Goal: Information Seeking & Learning: Learn about a topic

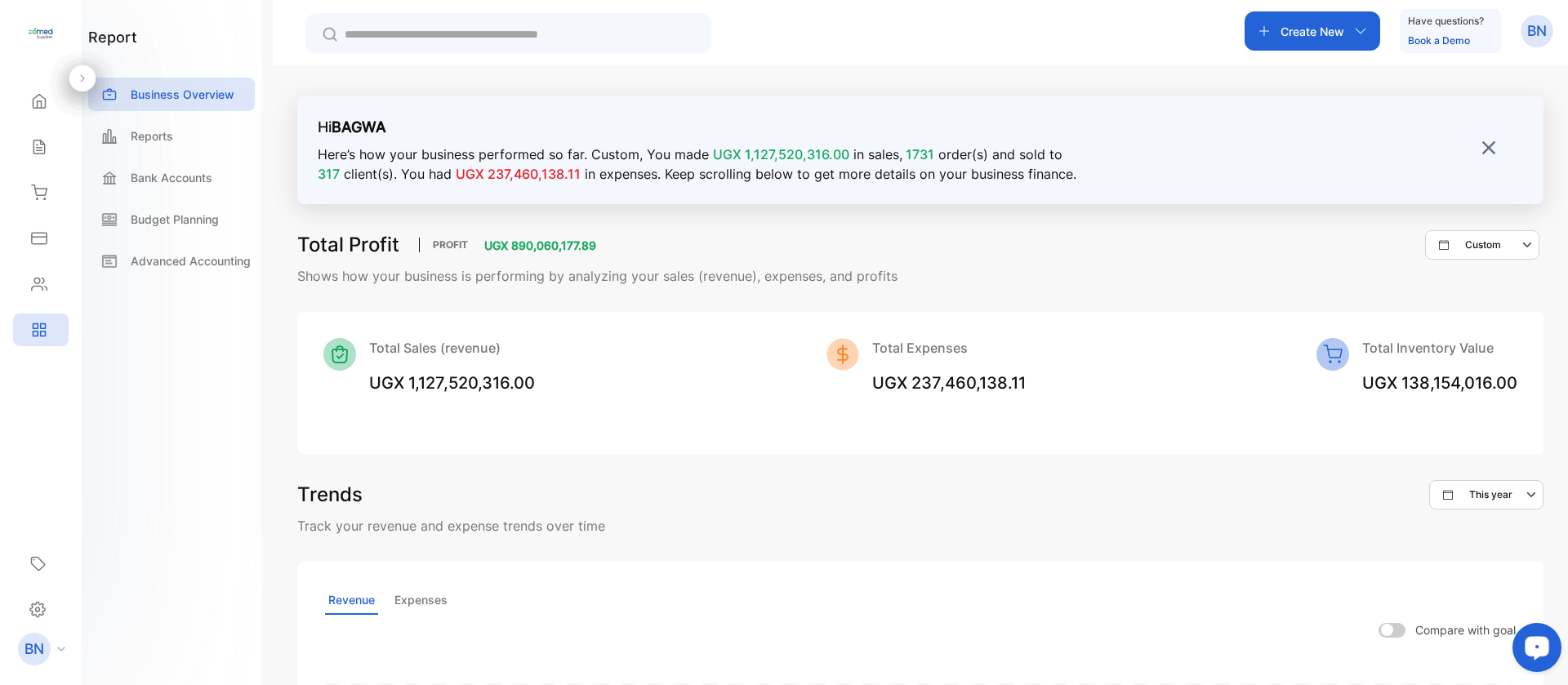
scroll to position [980, 0]
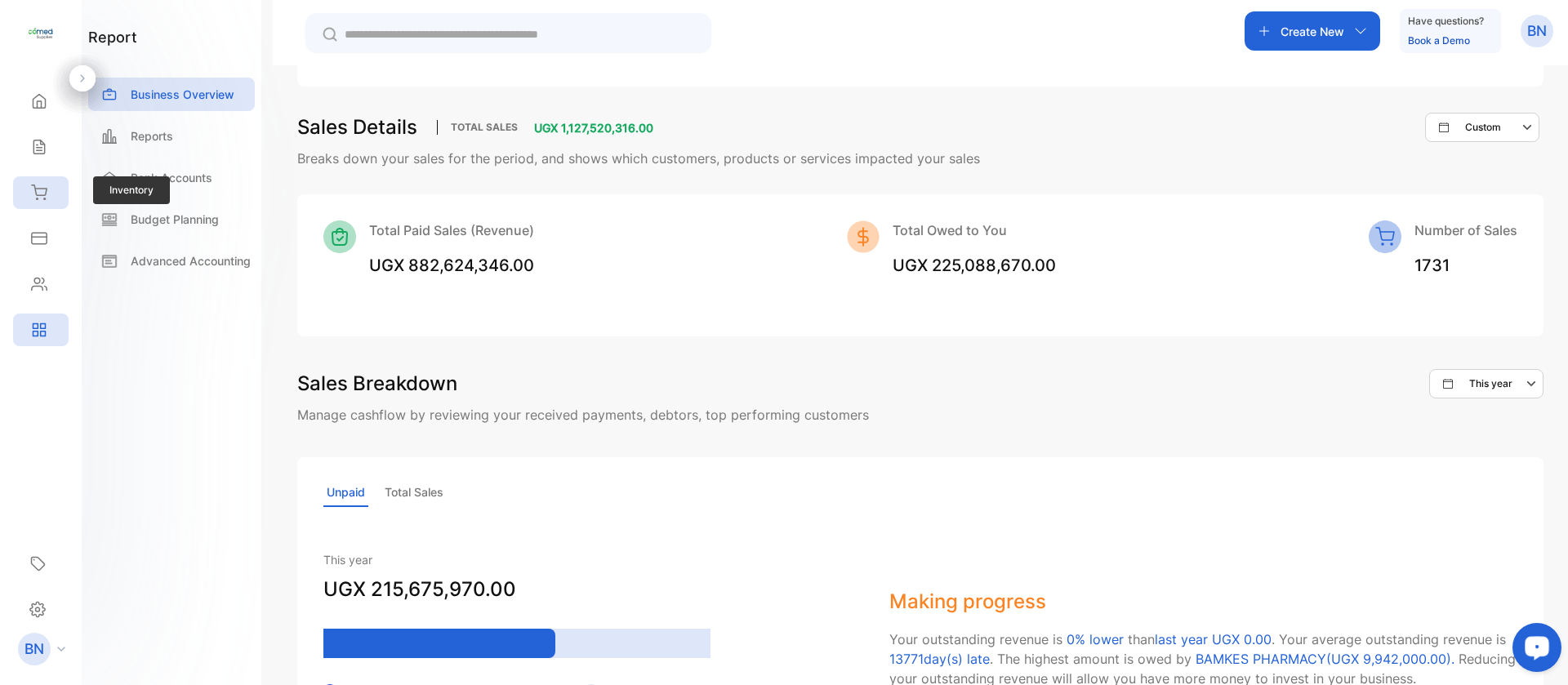
click at [46, 197] on icon at bounding box center [39, 192] width 17 height 17
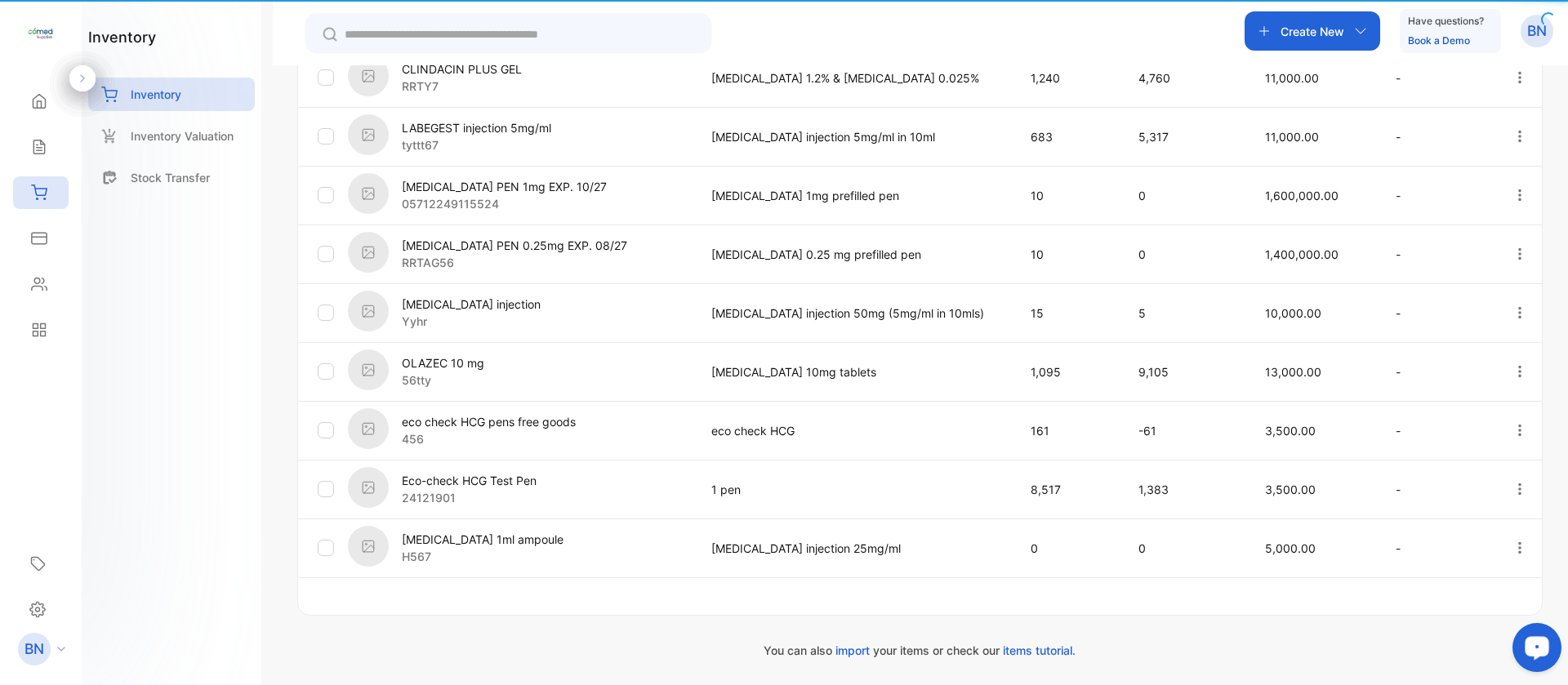
type input "**********"
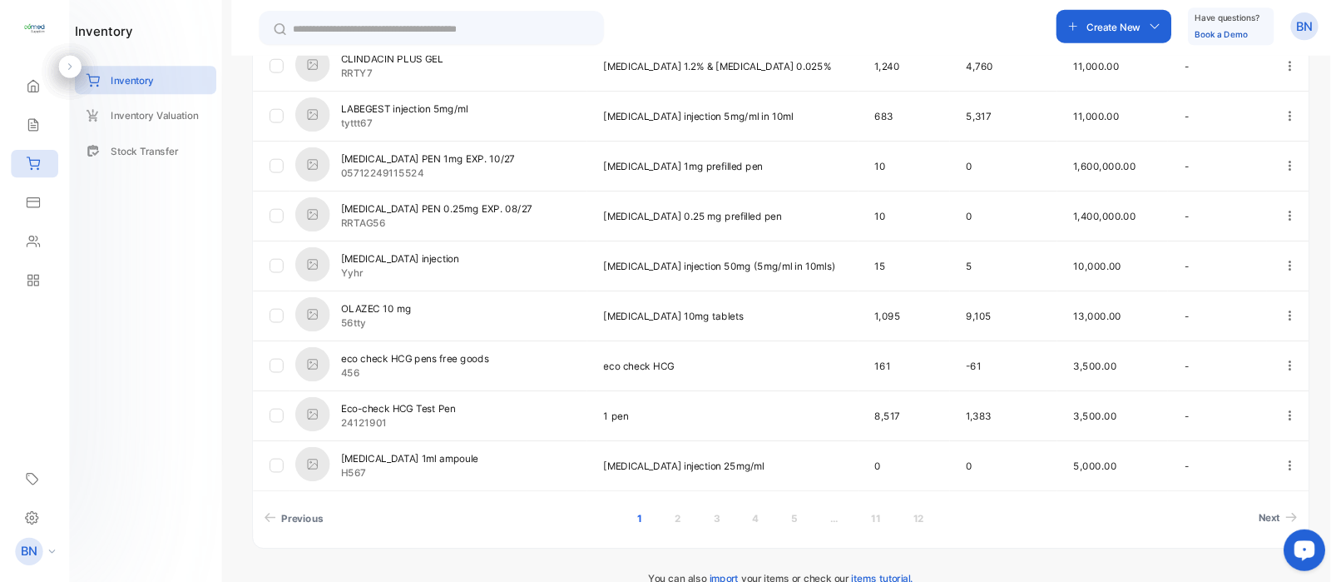
scroll to position [513, 0]
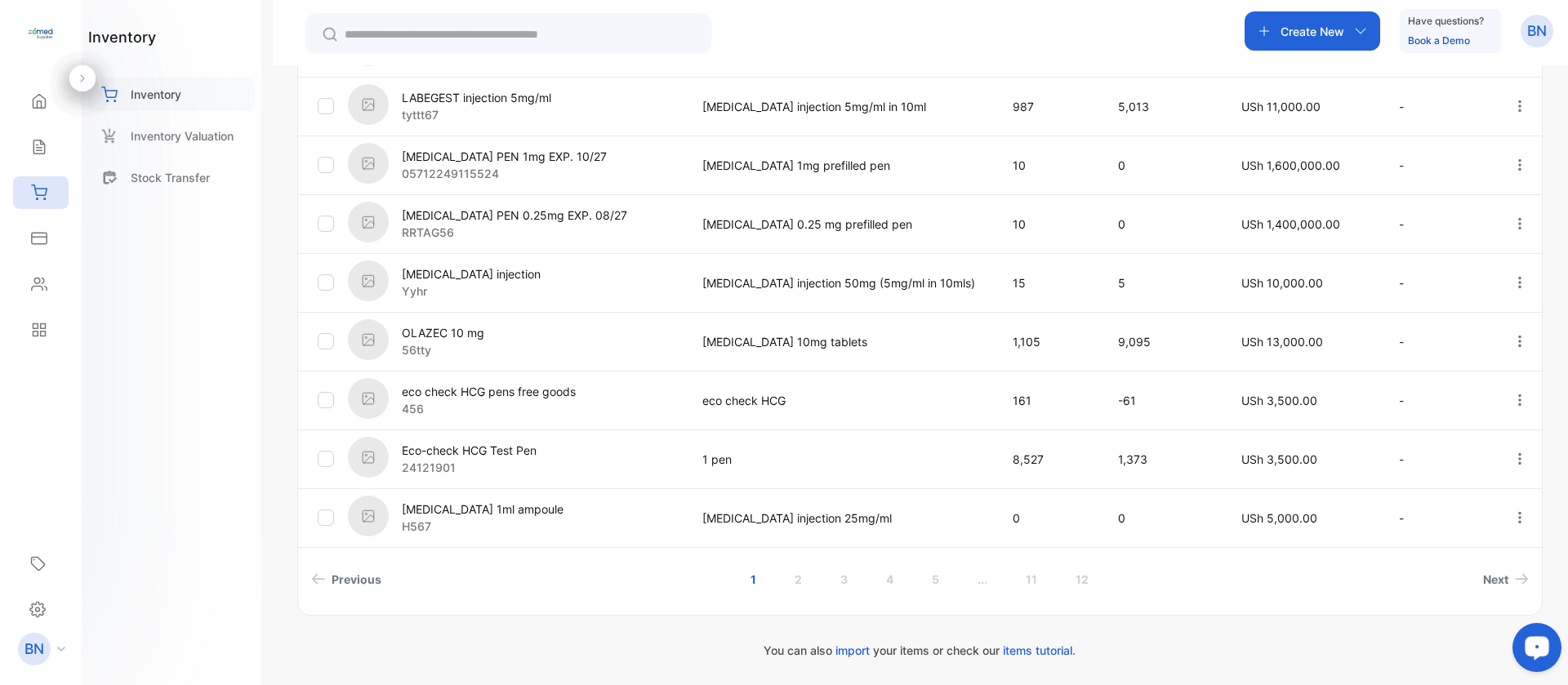
click at [158, 98] on p "Inventory" at bounding box center [156, 93] width 51 height 17
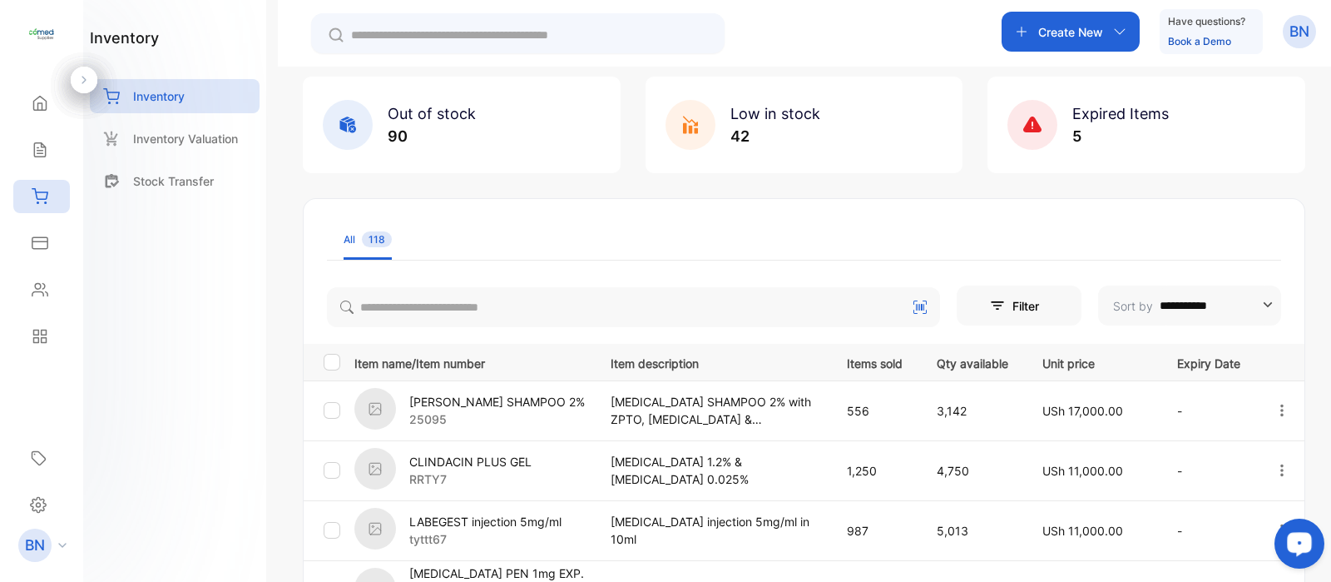
scroll to position [0, 0]
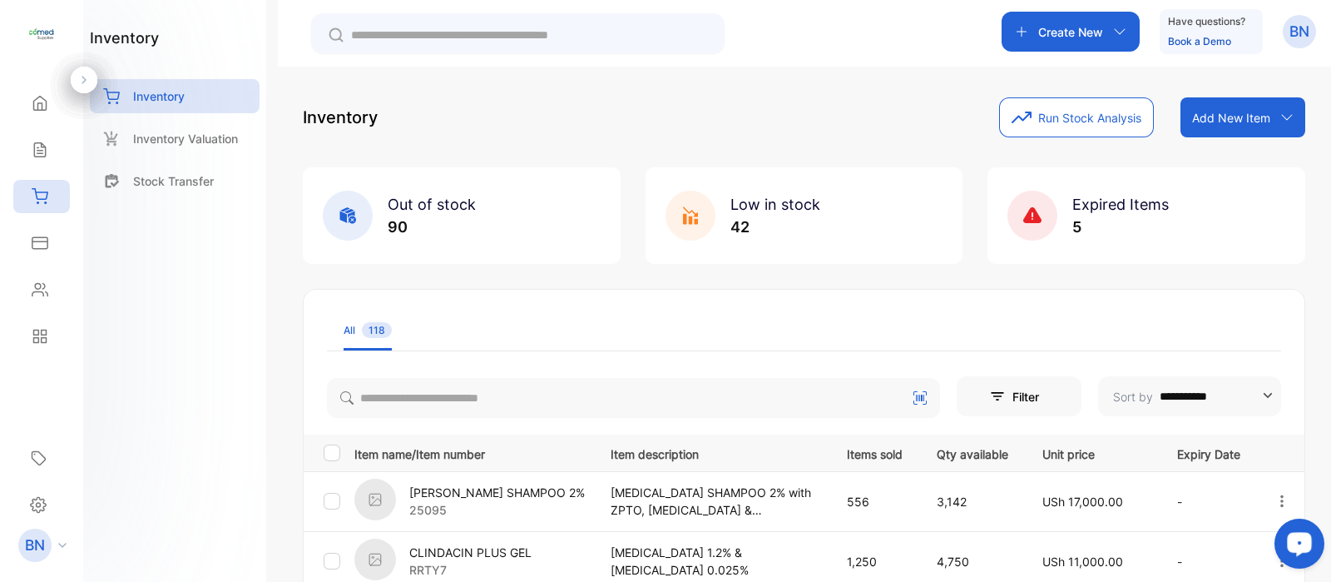
click at [1078, 116] on button "Run Stock Analysis" at bounding box center [1076, 117] width 155 height 40
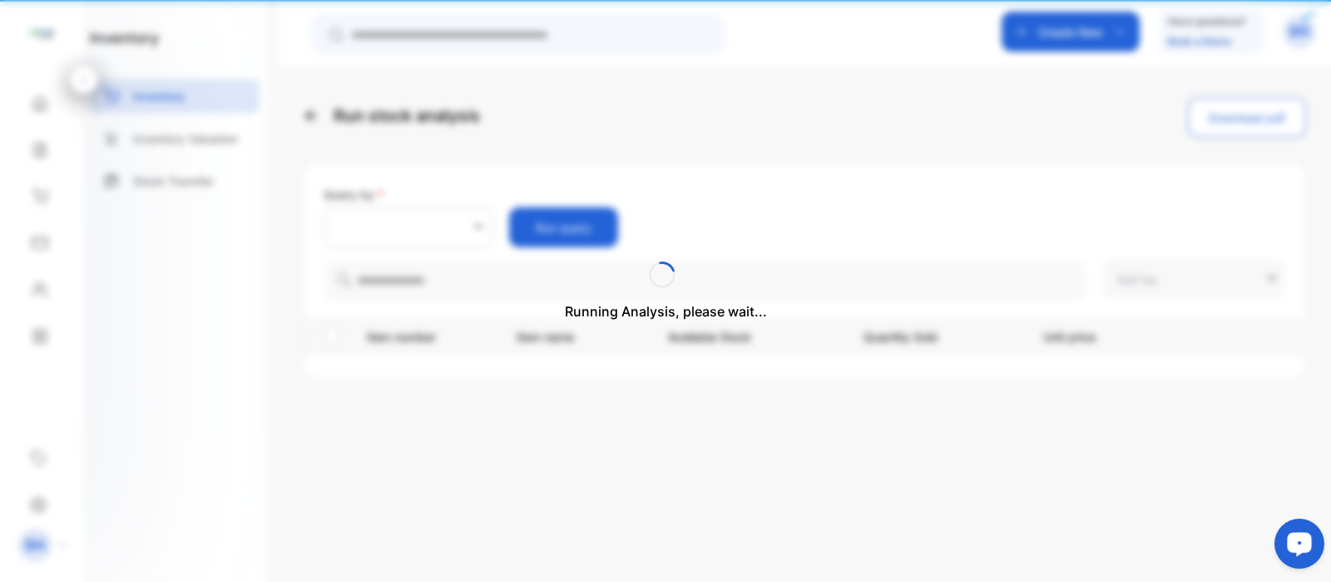
type input "**********"
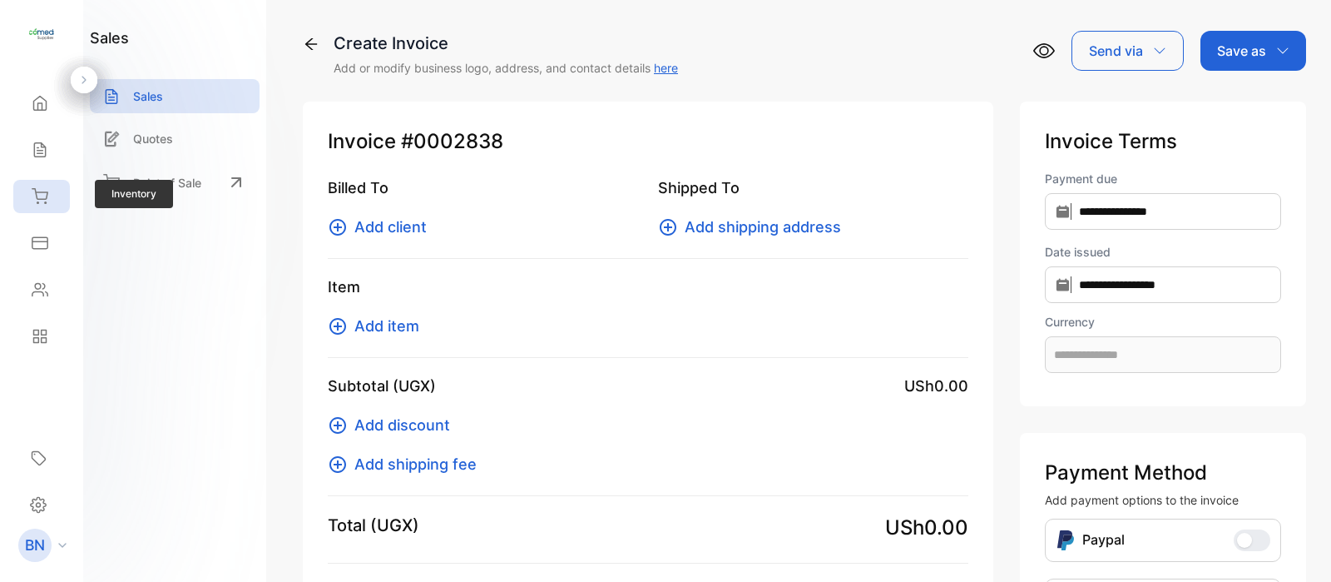
click at [32, 186] on div "Inventory" at bounding box center [41, 196] width 57 height 33
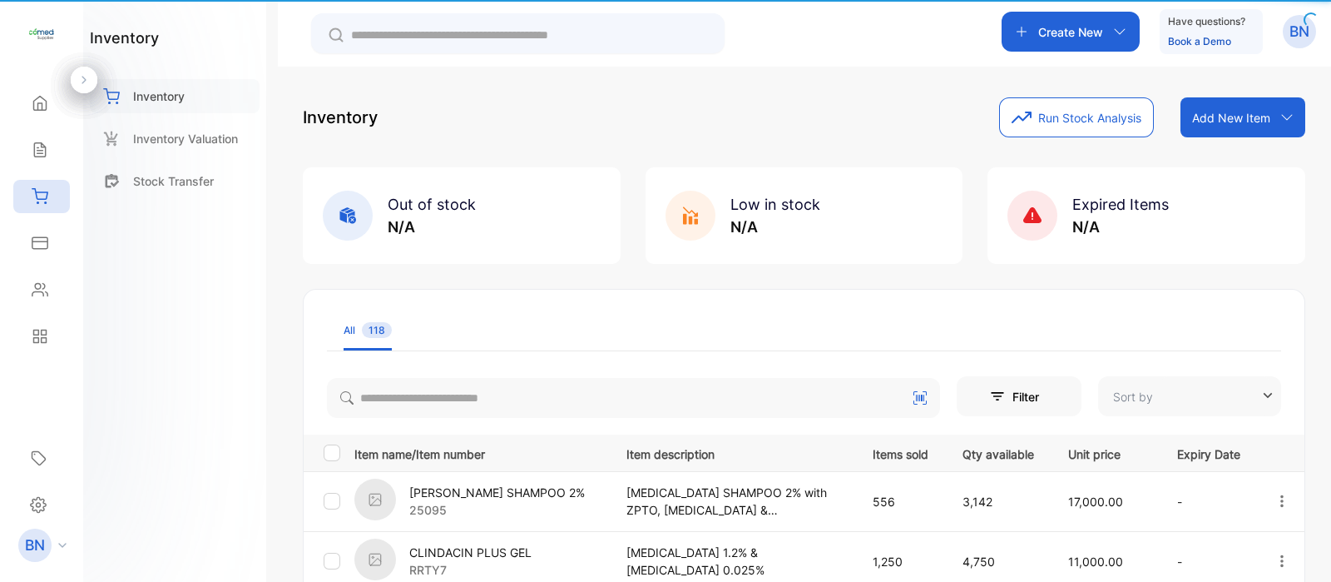
type input "**********"
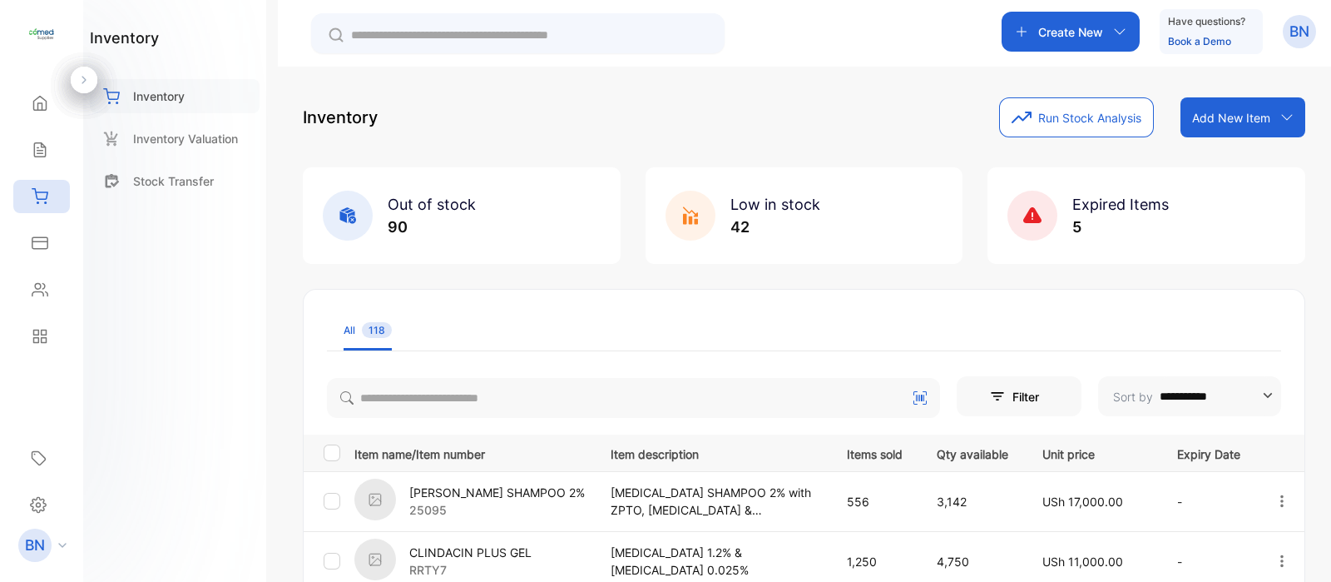
click at [143, 103] on p "Inventory" at bounding box center [159, 95] width 52 height 17
click at [1040, 130] on button "Run Stock Analysis" at bounding box center [1076, 117] width 155 height 40
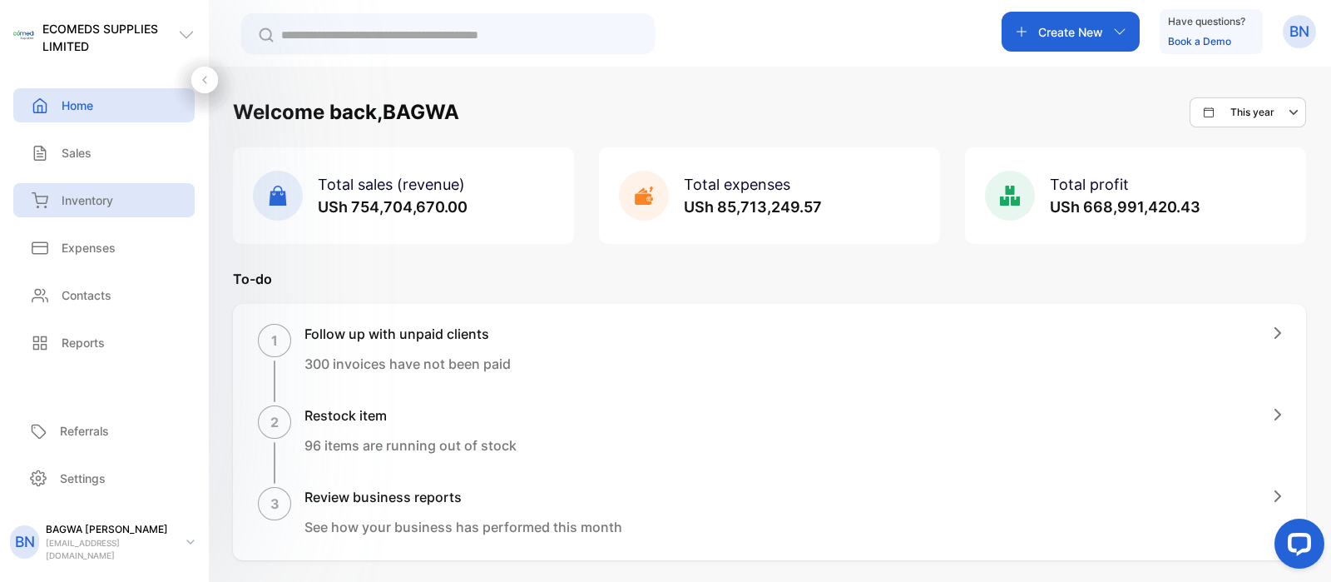
click at [94, 197] on p "Inventory" at bounding box center [88, 199] width 52 height 17
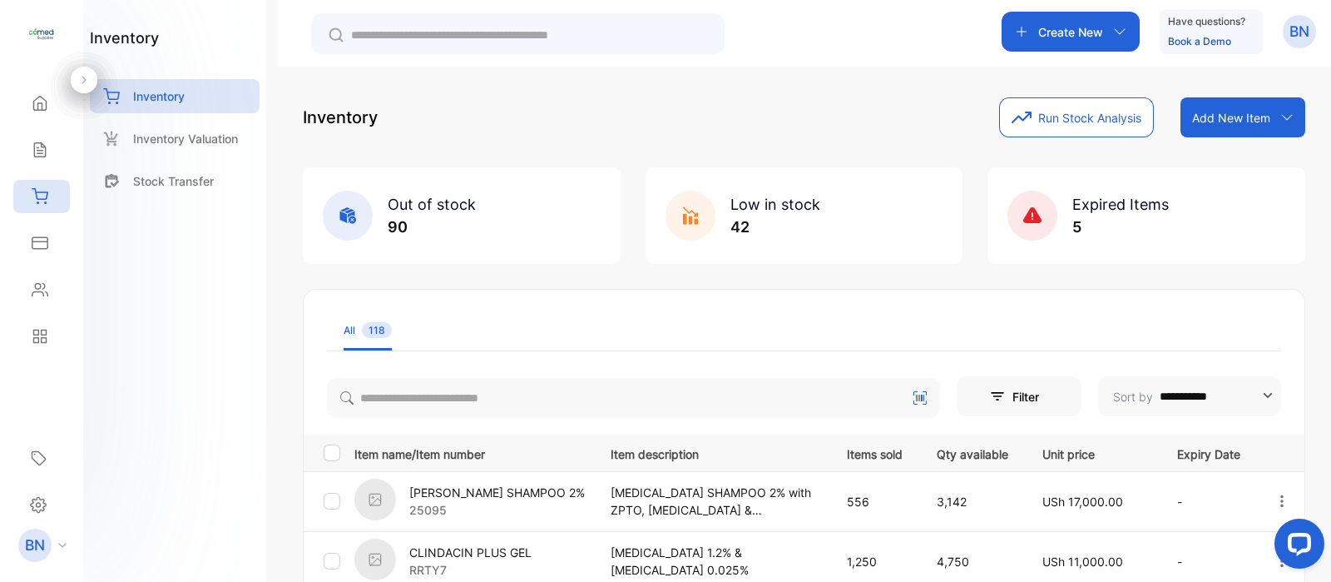
click at [1033, 118] on button "Run Stock Analysis" at bounding box center [1076, 117] width 155 height 40
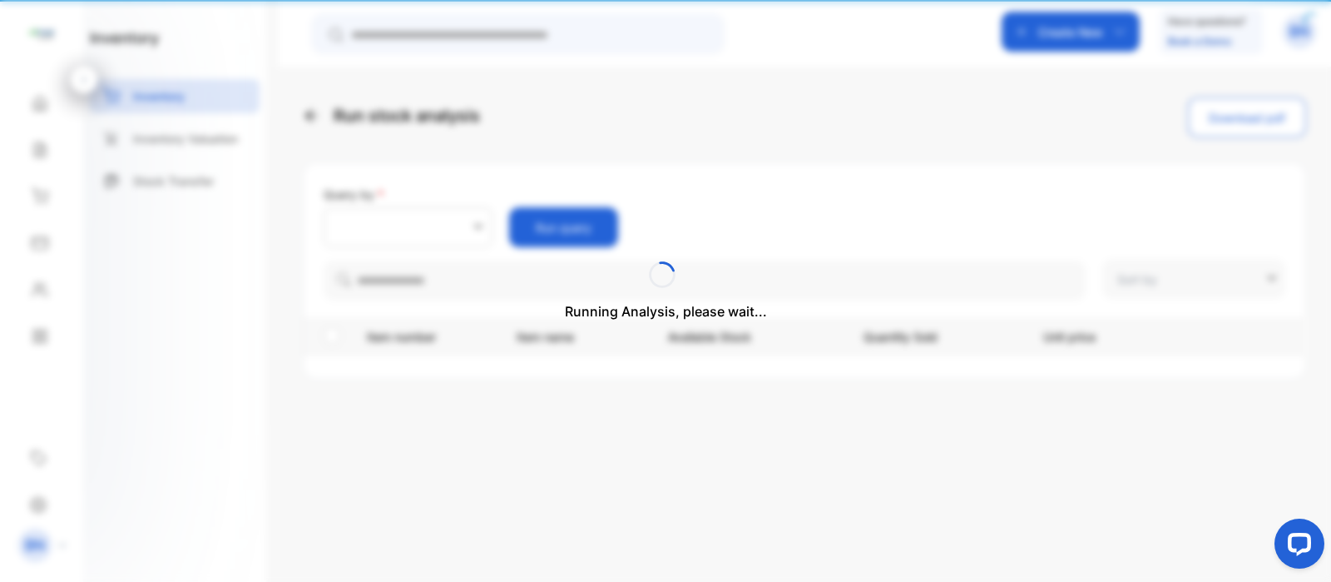
type input "**********"
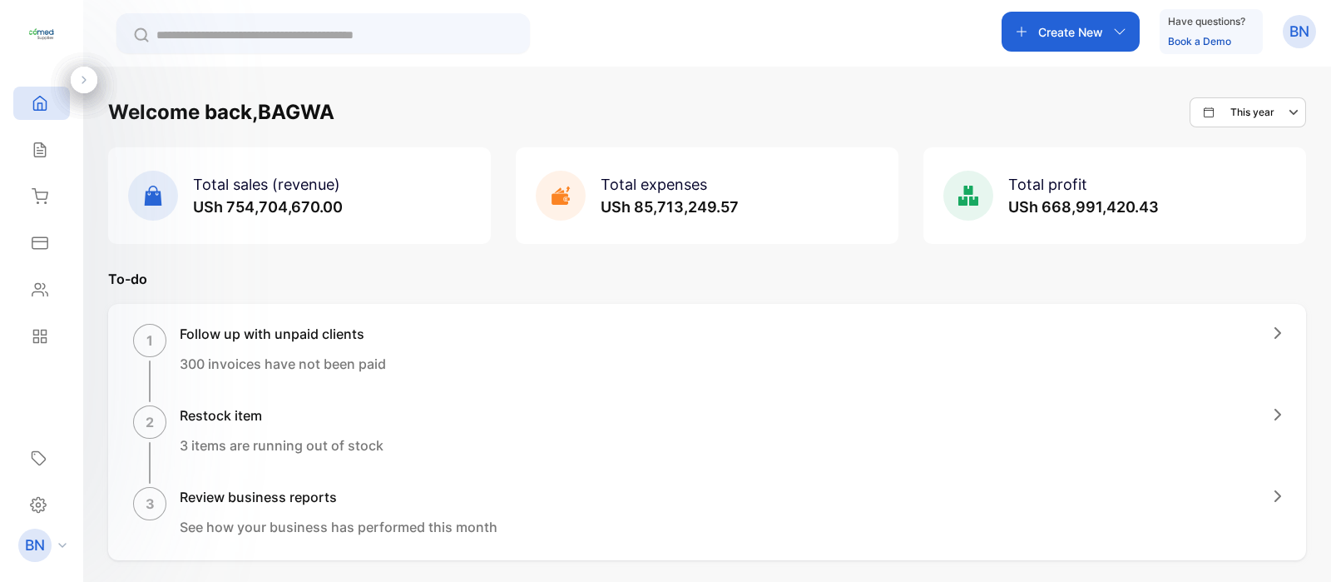
click at [1290, 24] on p "BN" at bounding box center [1300, 32] width 20 height 22
click at [1229, 140] on span "Logout" at bounding box center [1220, 135] width 47 height 17
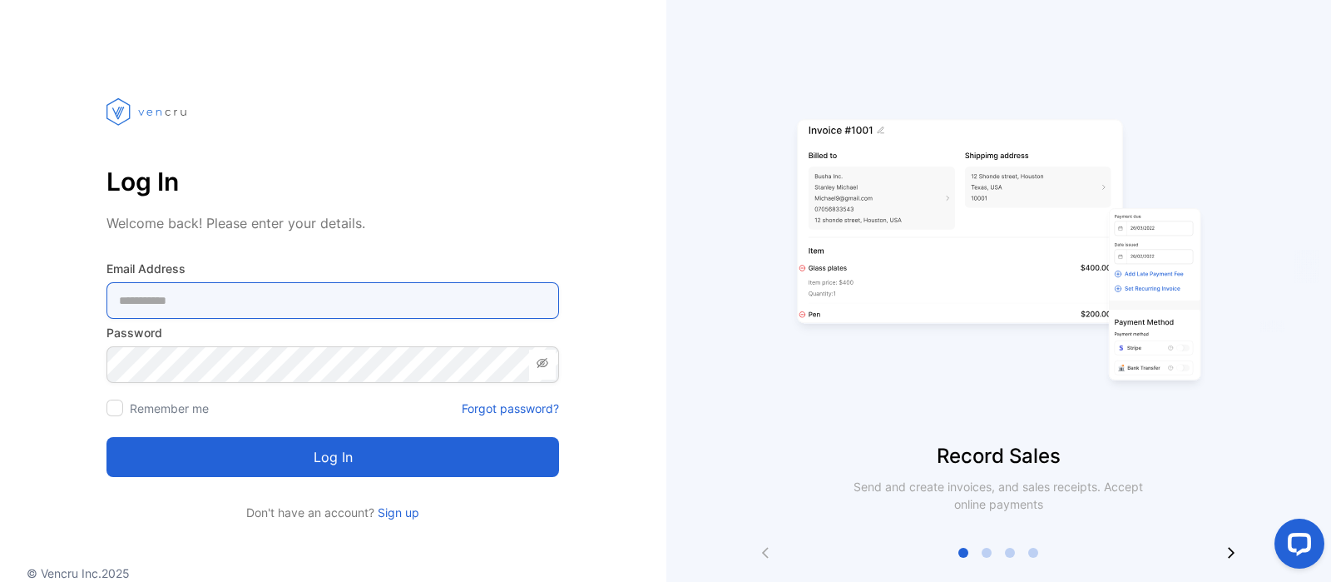
type Address-inputemail "**********"
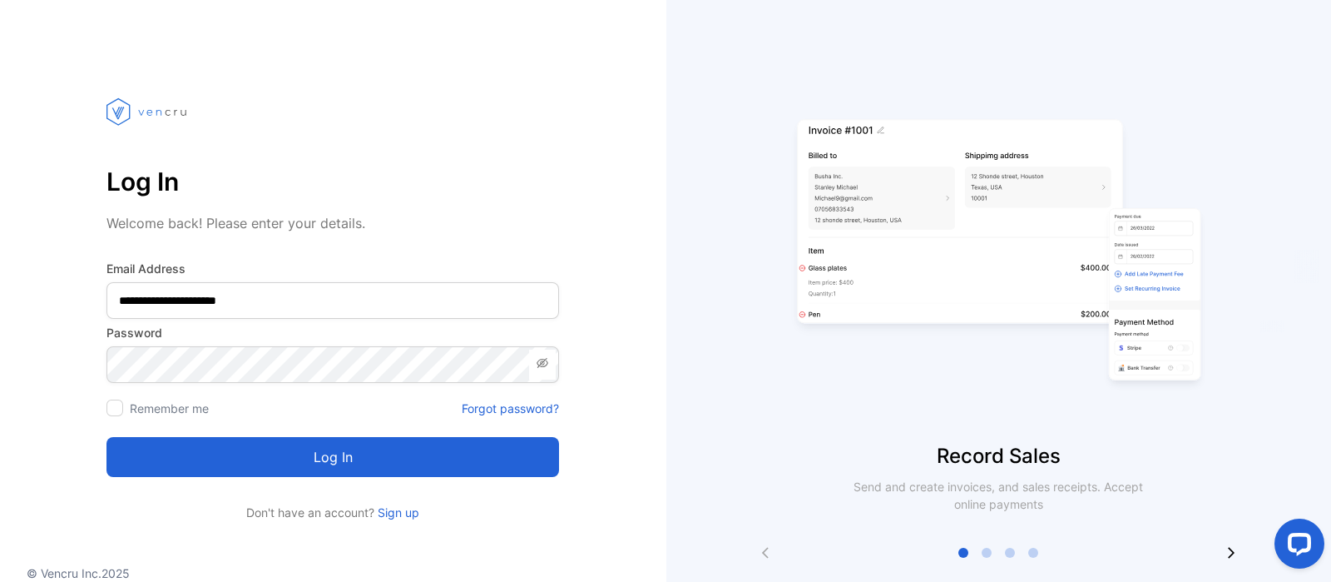
click at [323, 464] on button "Log in" at bounding box center [333, 457] width 453 height 40
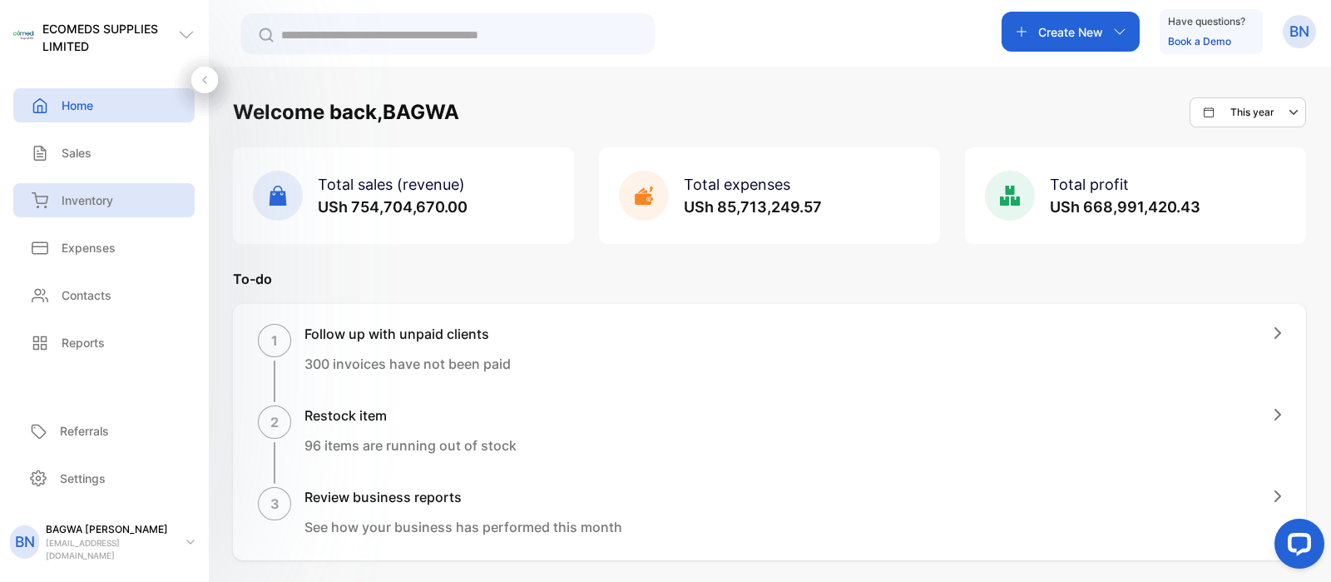
click at [88, 191] on p "Inventory" at bounding box center [88, 199] width 52 height 17
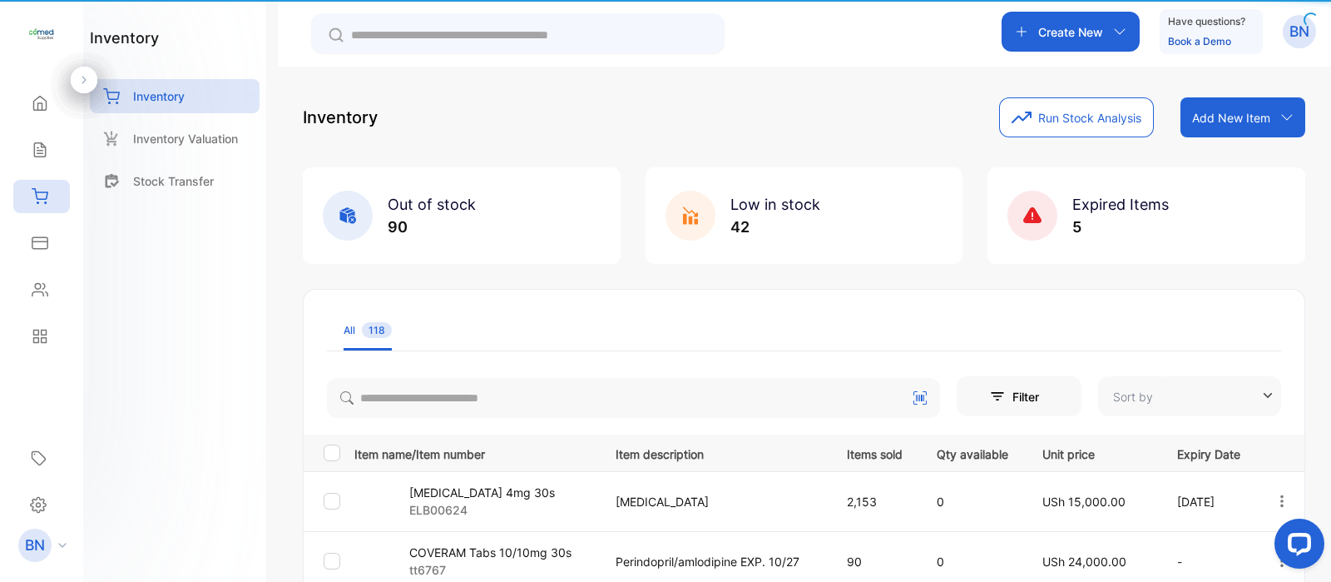
type input "**********"
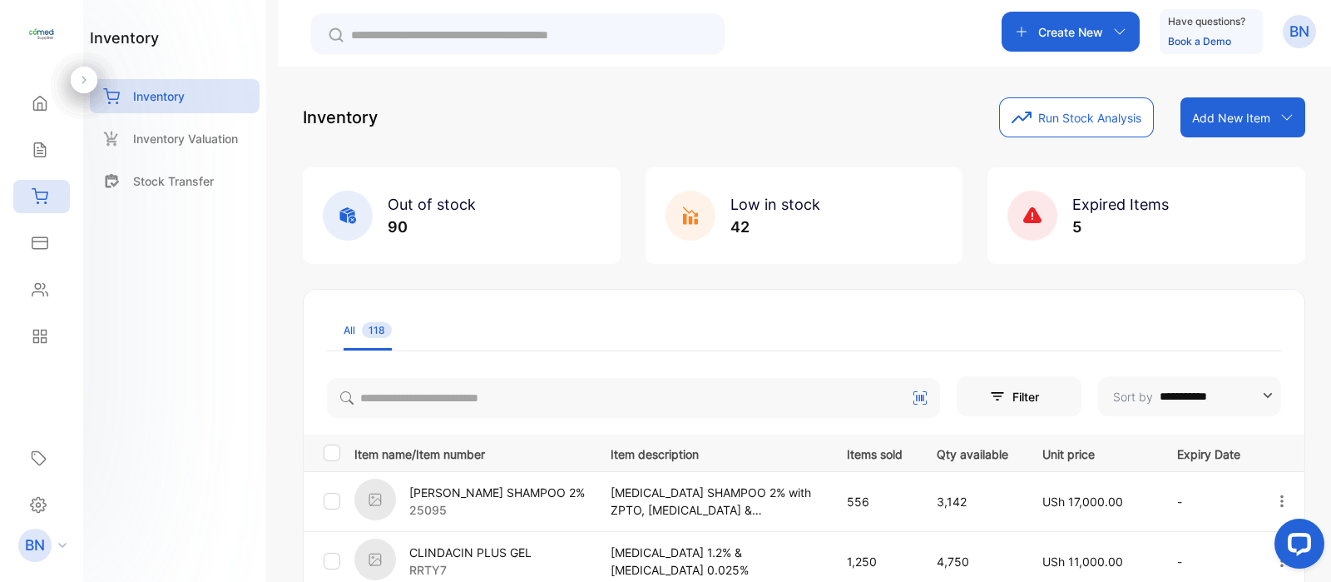
click at [1039, 121] on button "Run Stock Analysis" at bounding box center [1076, 117] width 155 height 40
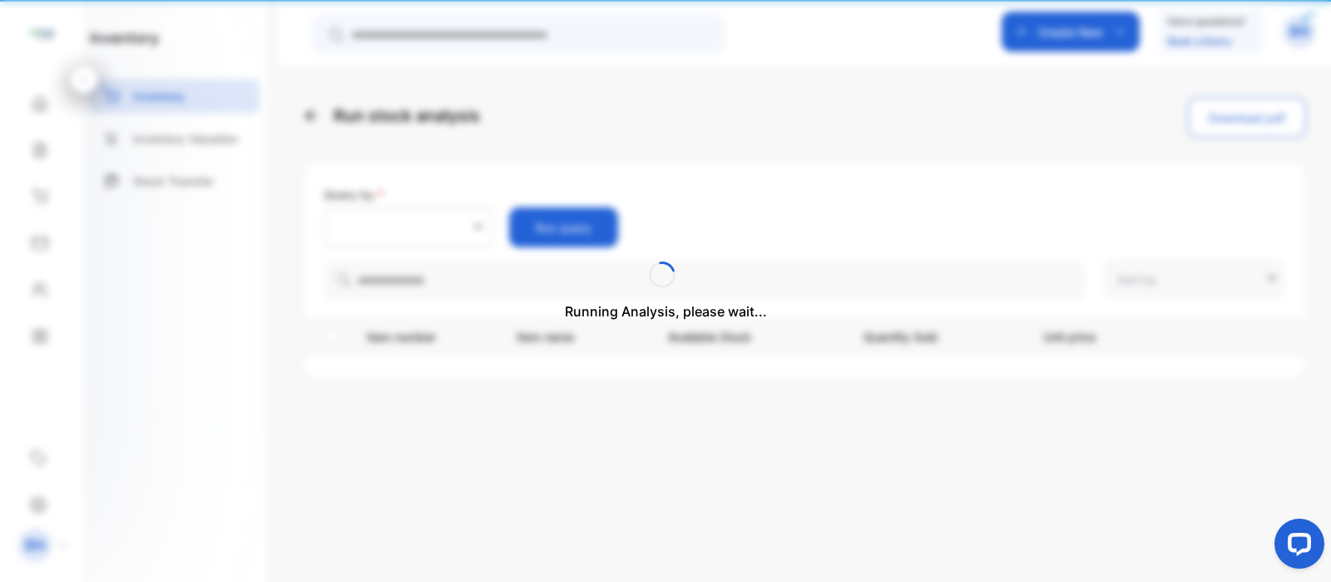
type input "**********"
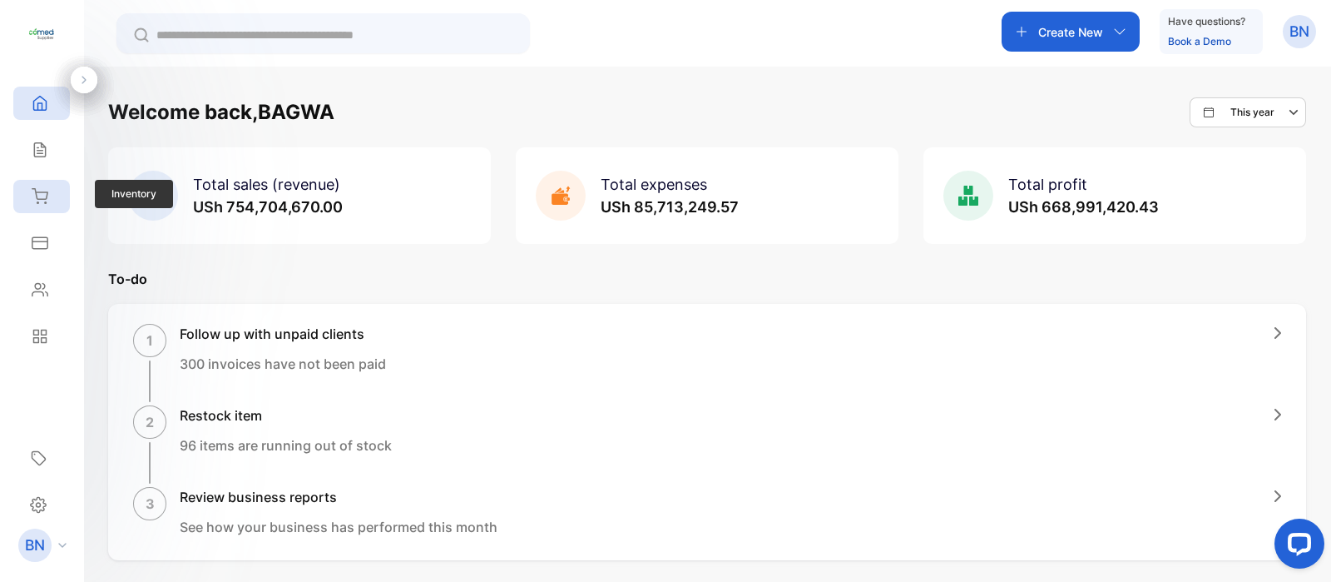
click at [46, 206] on div "Inventory" at bounding box center [41, 196] width 57 height 33
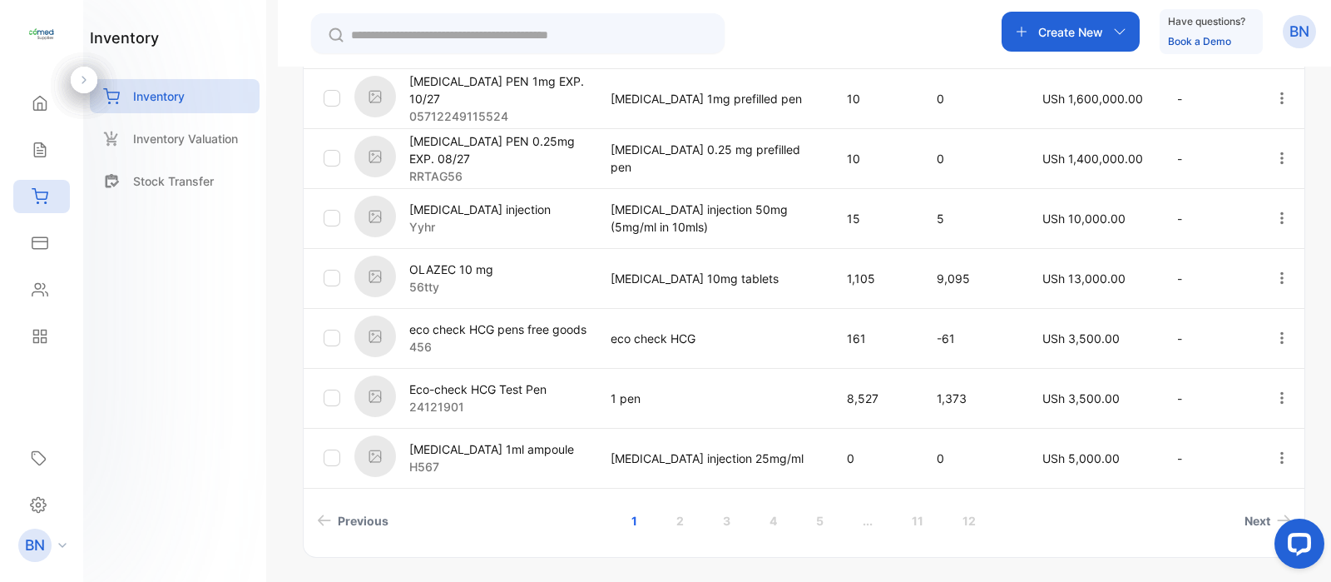
scroll to position [593, 0]
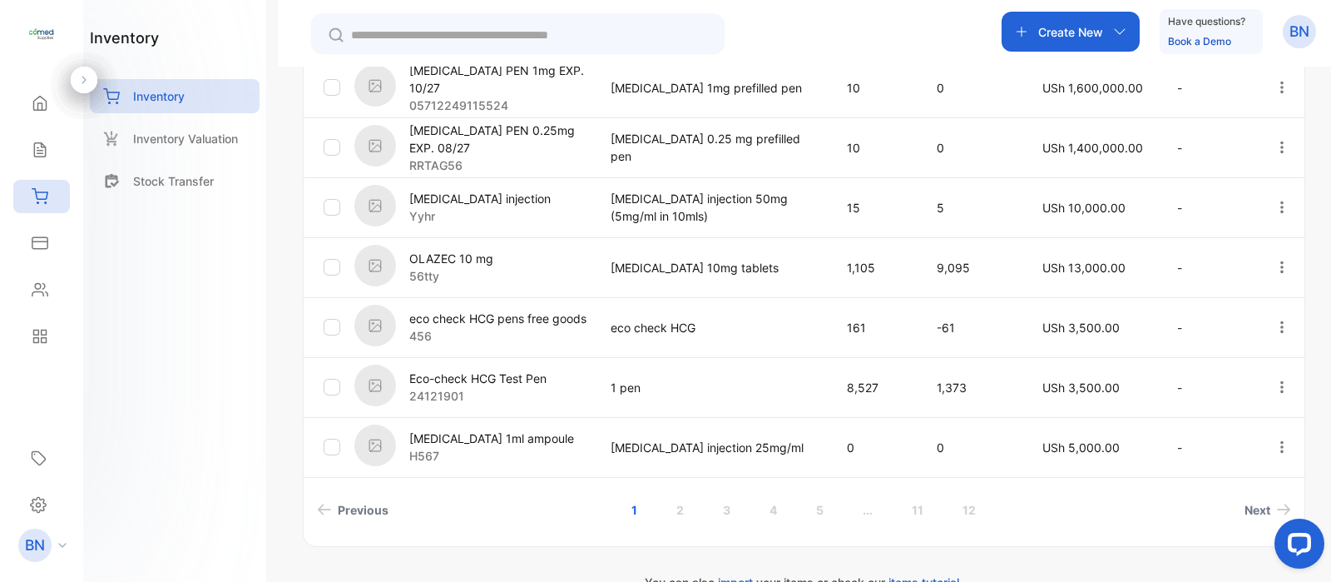
drag, startPoint x: 1328, startPoint y: 355, endPoint x: 69, endPoint y: 67, distance: 1291.5
click at [1248, 509] on span "Next" at bounding box center [1258, 509] width 26 height 17
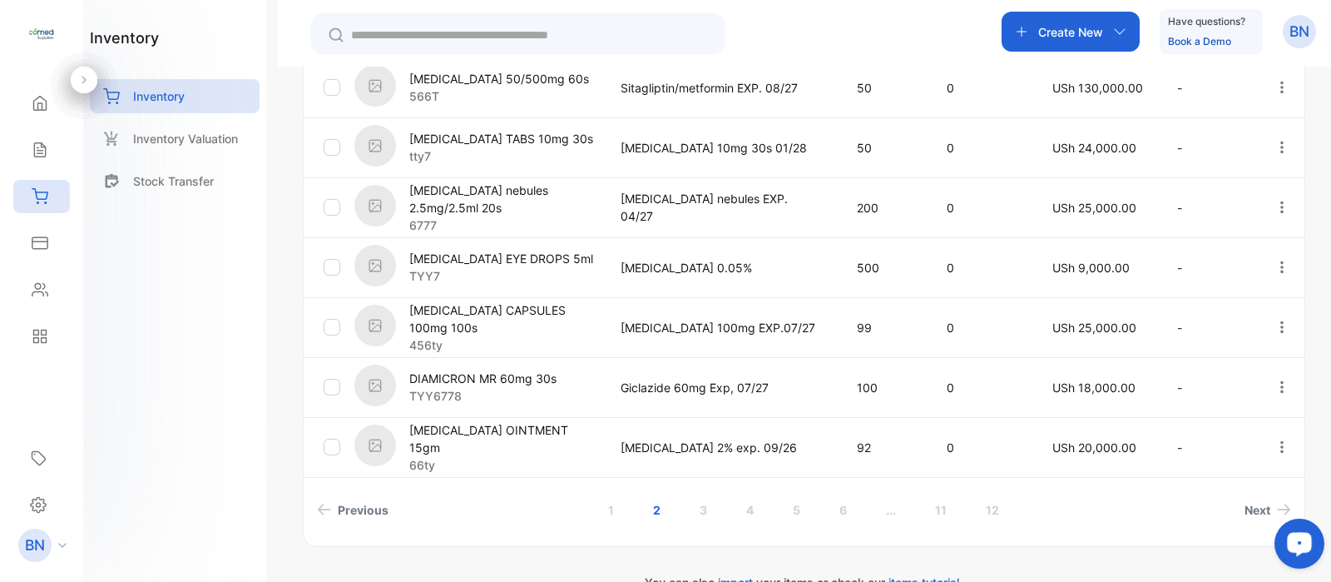
scroll to position [598, 0]
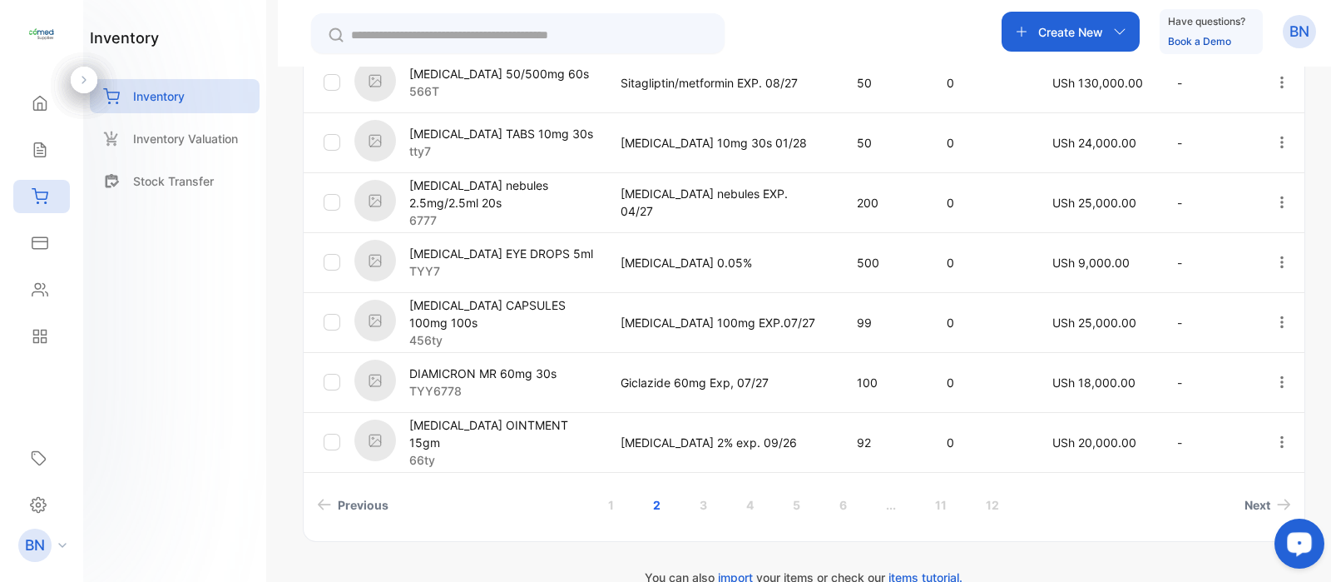
drag, startPoint x: 1327, startPoint y: 285, endPoint x: 69, endPoint y: 21, distance: 1285.6
click at [1250, 505] on span "Next" at bounding box center [1258, 504] width 26 height 17
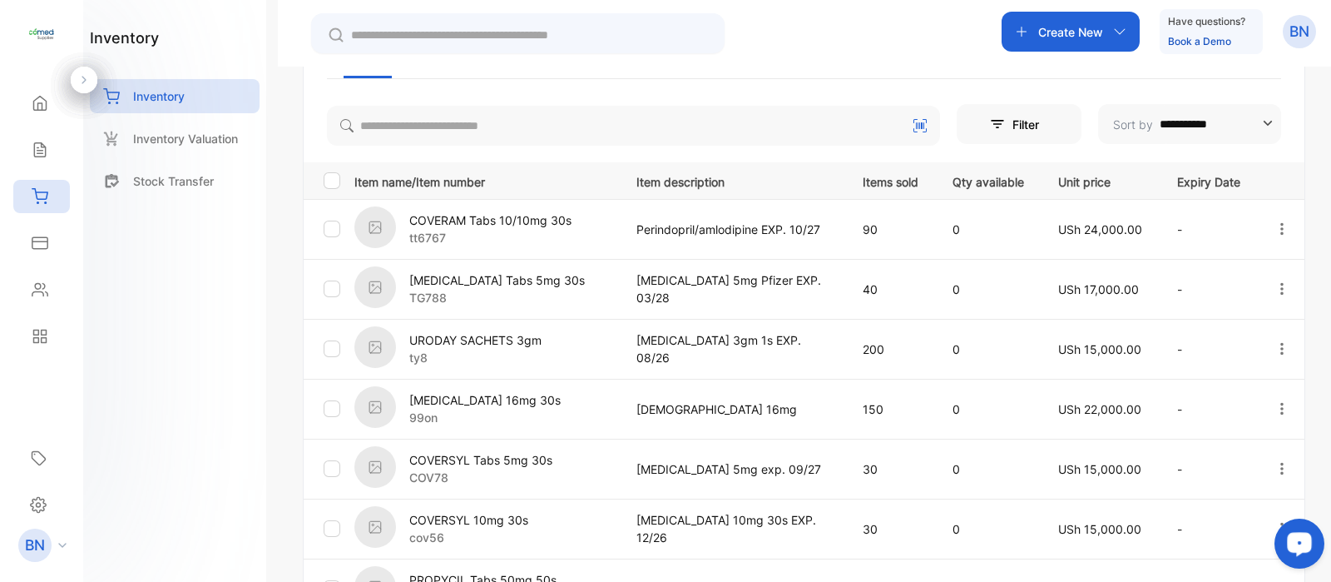
scroll to position [266, 0]
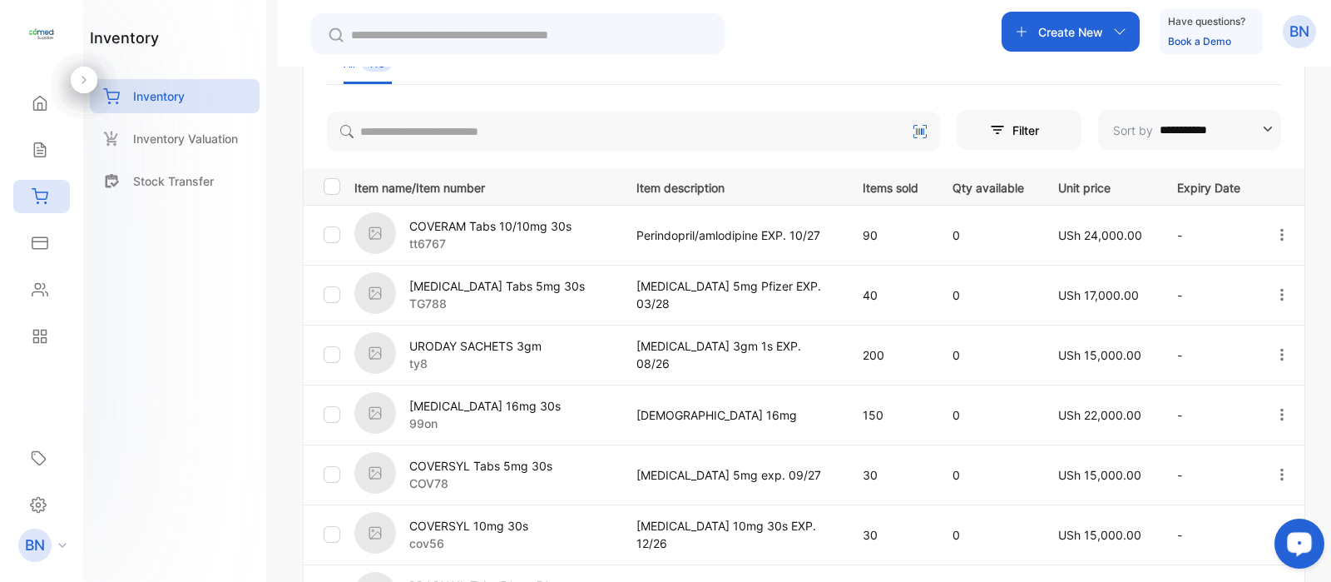
click at [1001, 138] on div "Filter" at bounding box center [982, 130] width 50 height 40
click at [945, 86] on div "**********" at bounding box center [804, 447] width 1003 height 851
click at [986, 185] on p "Qty available" at bounding box center [989, 186] width 72 height 21
click at [1212, 122] on input "**********" at bounding box center [1216, 130] width 112 height 40
type input "**********"
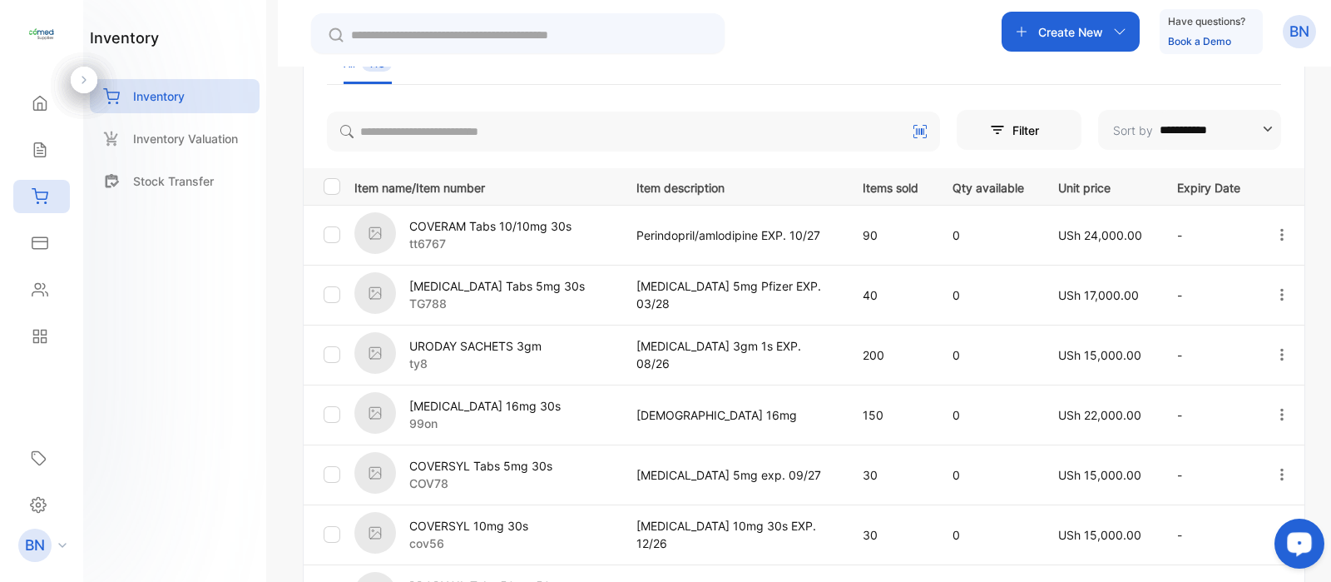
click at [855, 63] on div "Create New Have questions? Book a Demo BN" at bounding box center [805, 33] width 1054 height 67
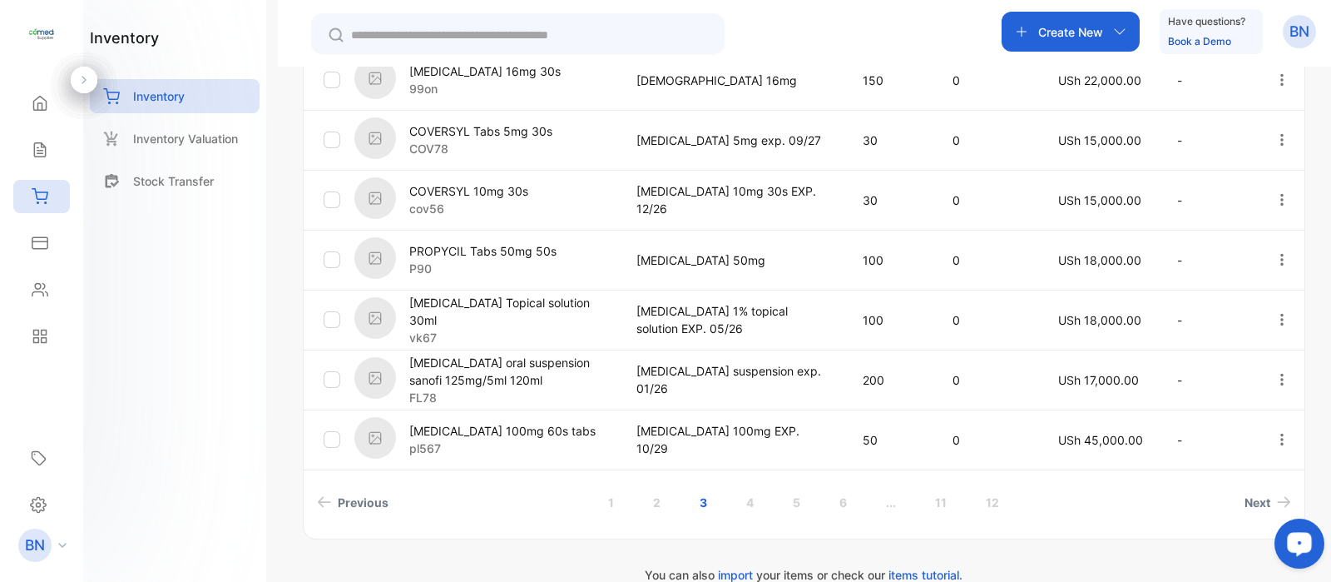
scroll to position [628, 0]
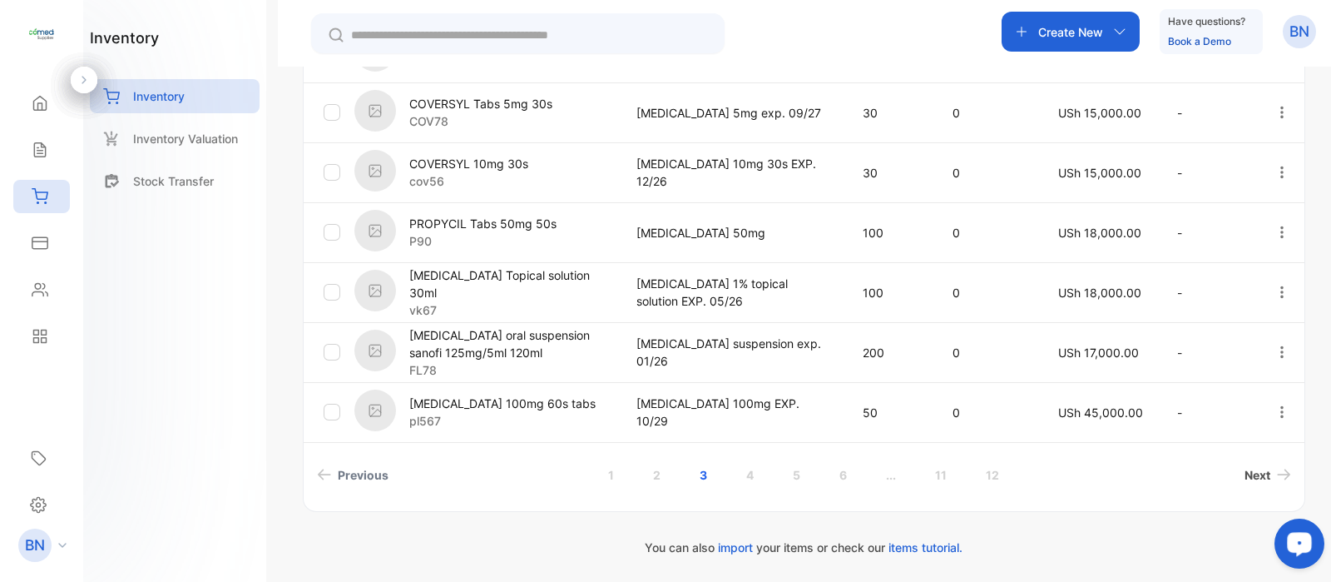
click at [1245, 475] on span "Next" at bounding box center [1258, 474] width 26 height 17
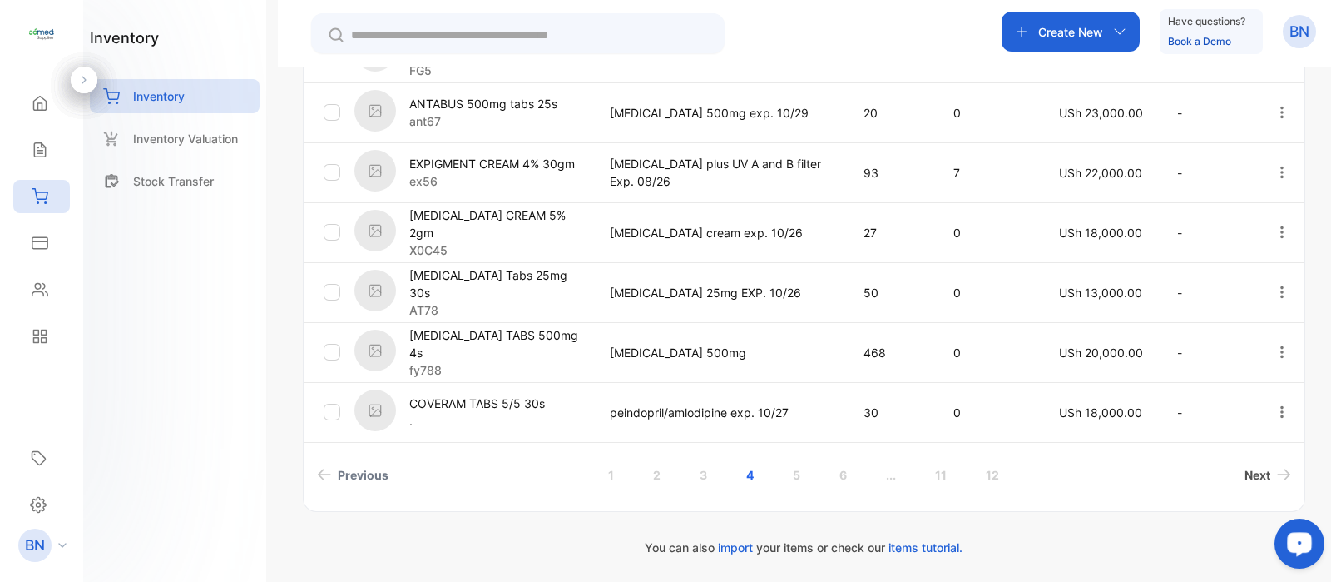
click at [1255, 484] on link "Next" at bounding box center [1268, 474] width 60 height 31
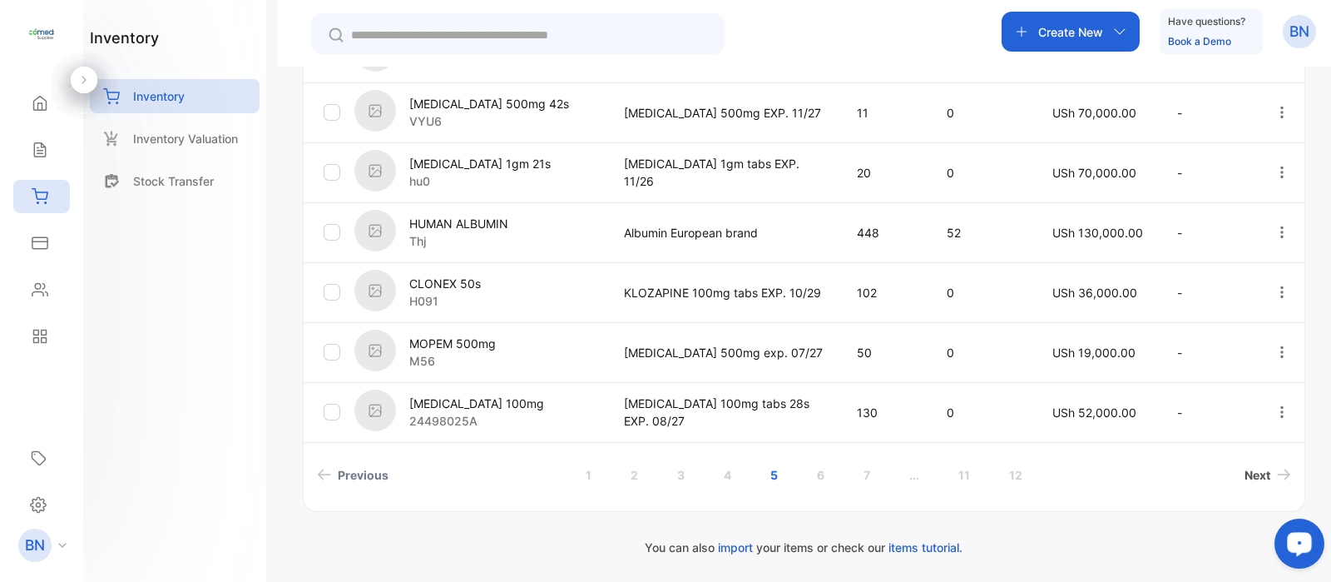
click at [1241, 464] on link "Next" at bounding box center [1268, 474] width 60 height 31
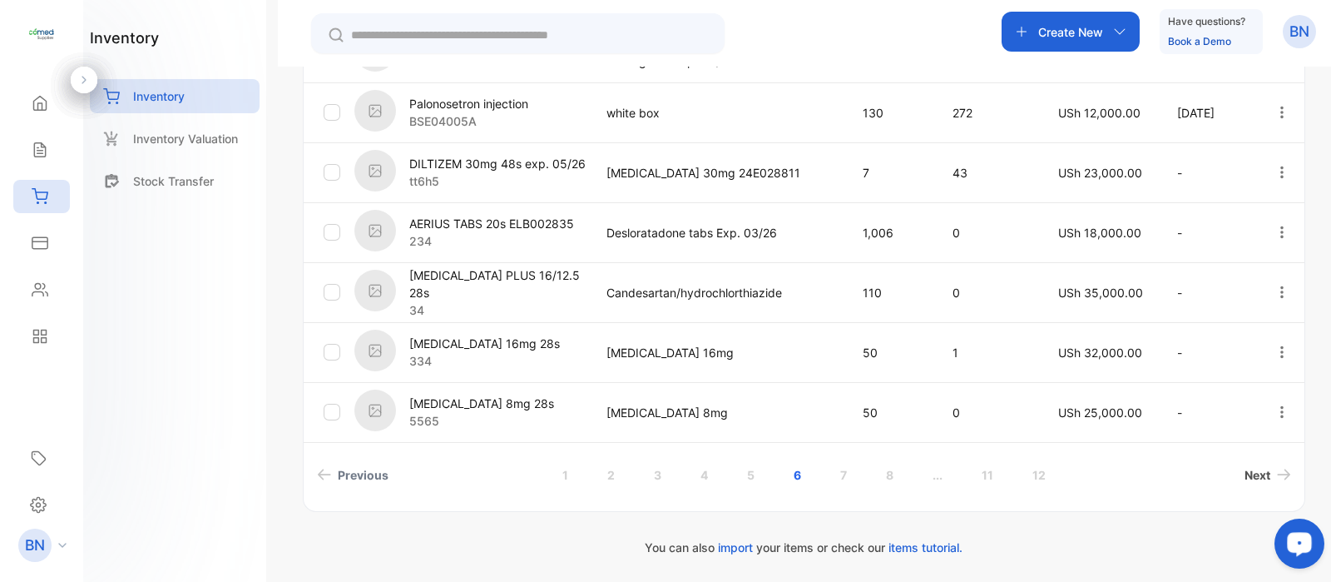
click at [1248, 468] on span "Next" at bounding box center [1258, 474] width 26 height 17
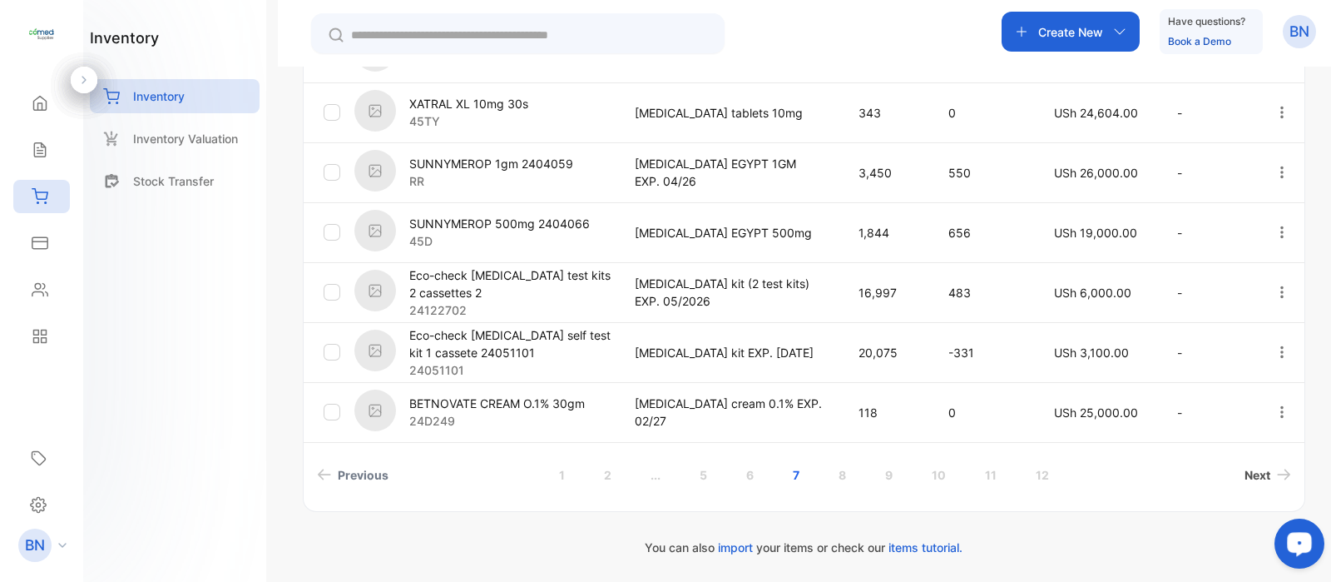
click at [1245, 472] on span "Next" at bounding box center [1258, 474] width 26 height 17
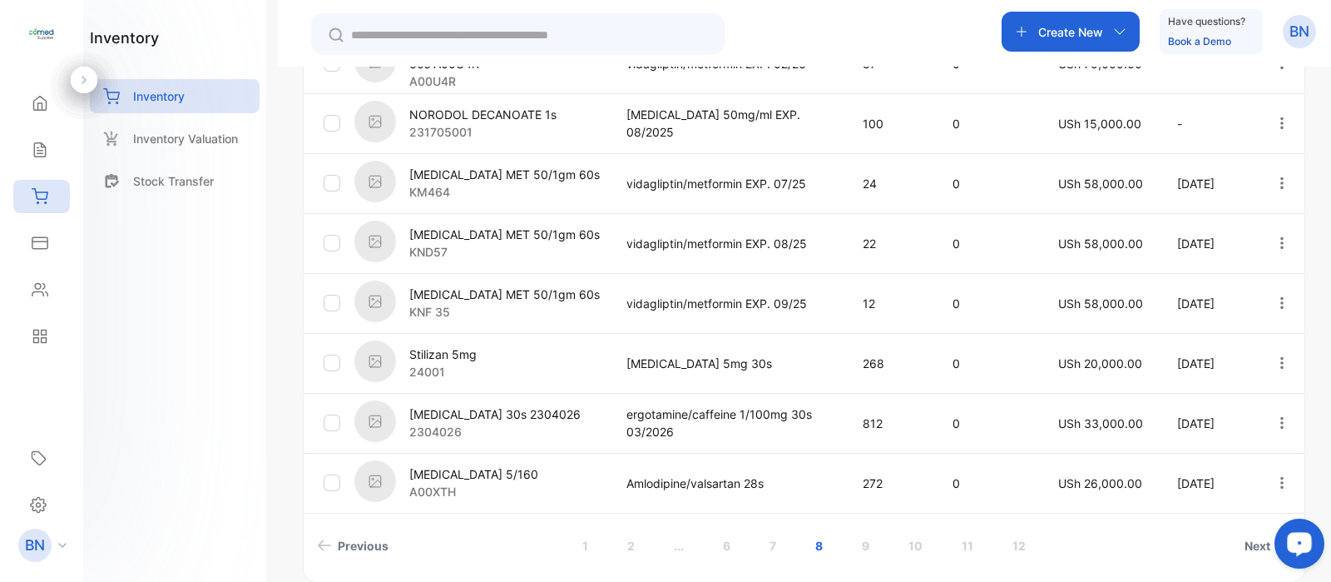
scroll to position [558, 0]
click at [1254, 536] on span "Next" at bounding box center [1258, 544] width 26 height 17
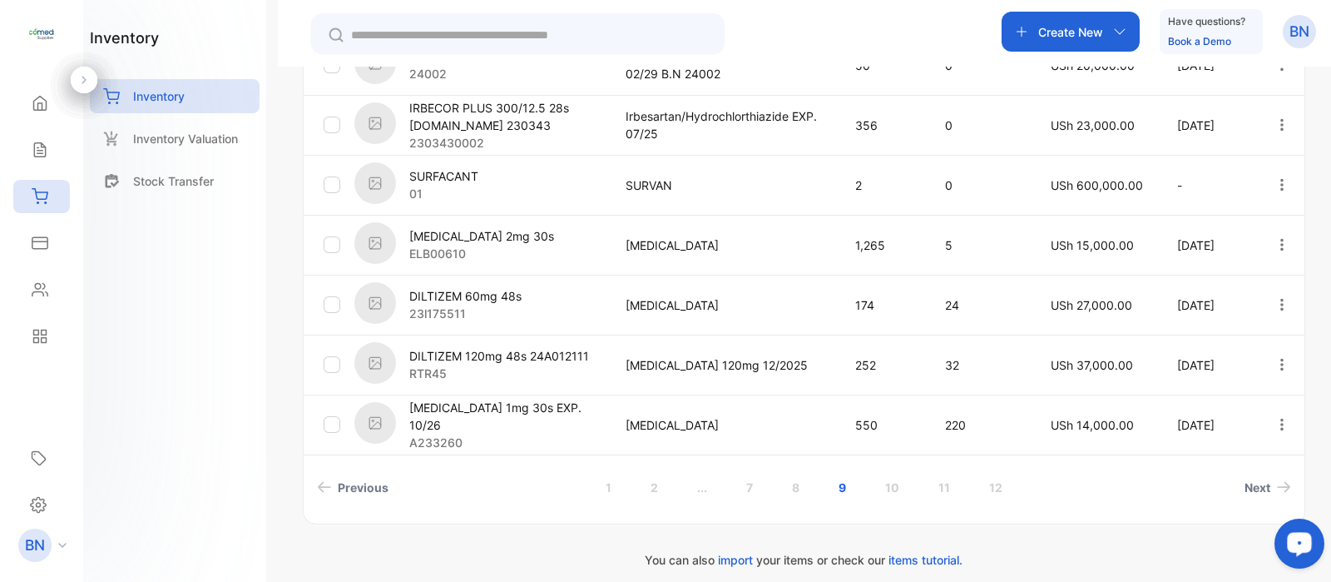
scroll to position [628, 0]
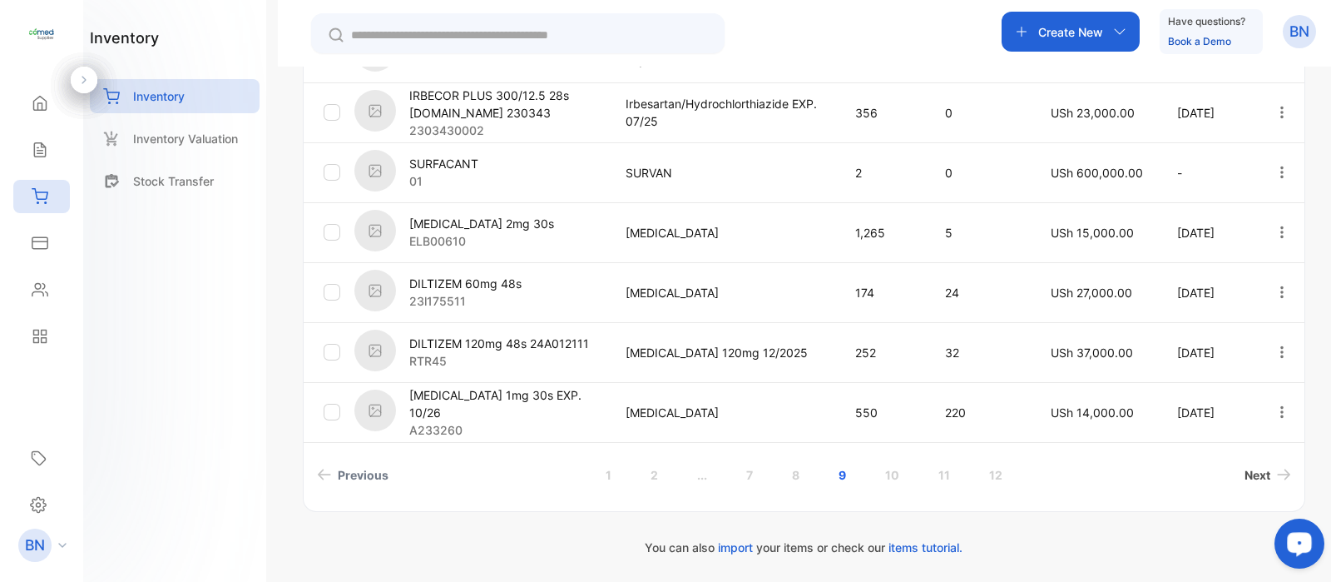
click at [1248, 472] on span "Next" at bounding box center [1258, 474] width 26 height 17
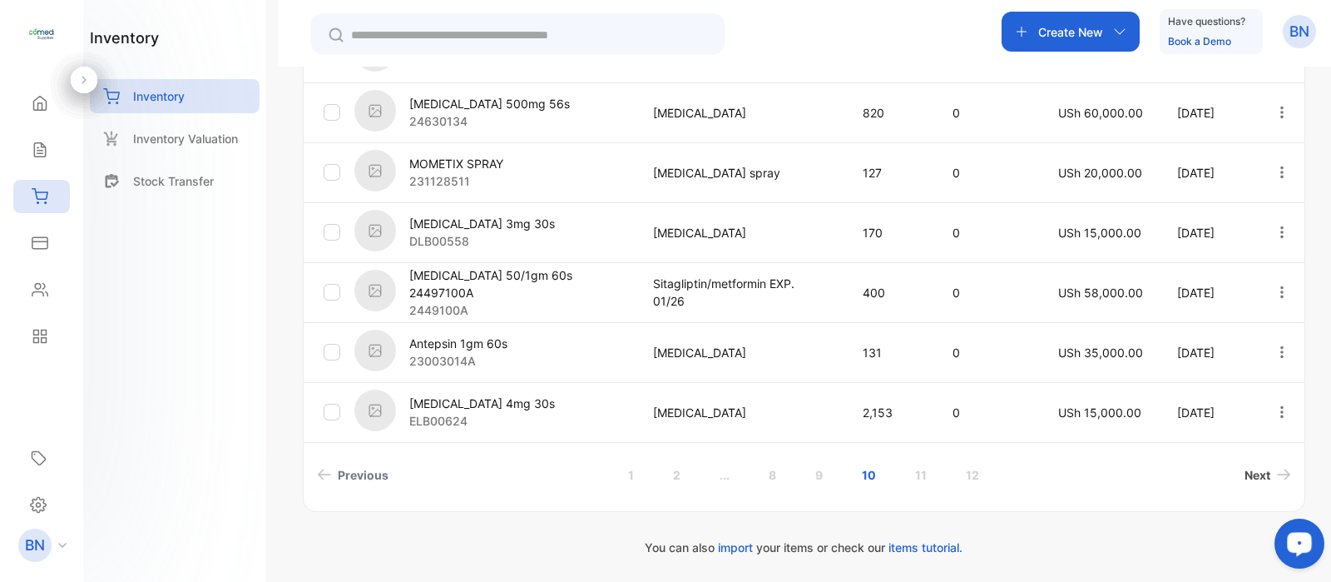
click at [1246, 473] on span "Next" at bounding box center [1258, 474] width 26 height 17
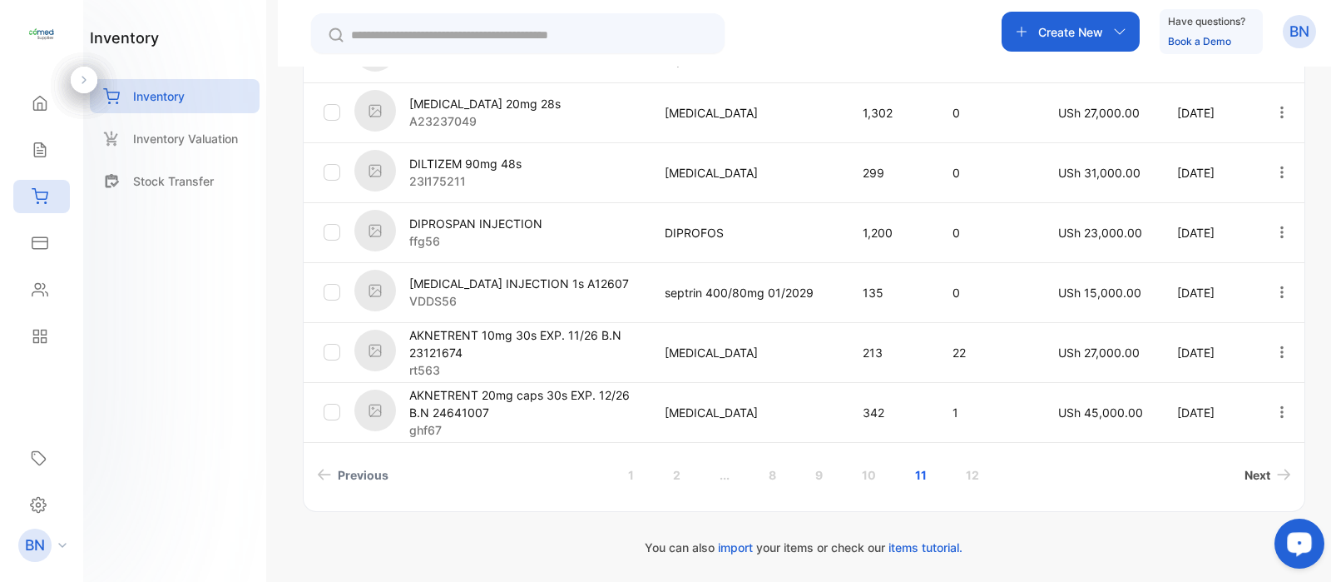
click at [1257, 474] on span "Next" at bounding box center [1258, 474] width 26 height 17
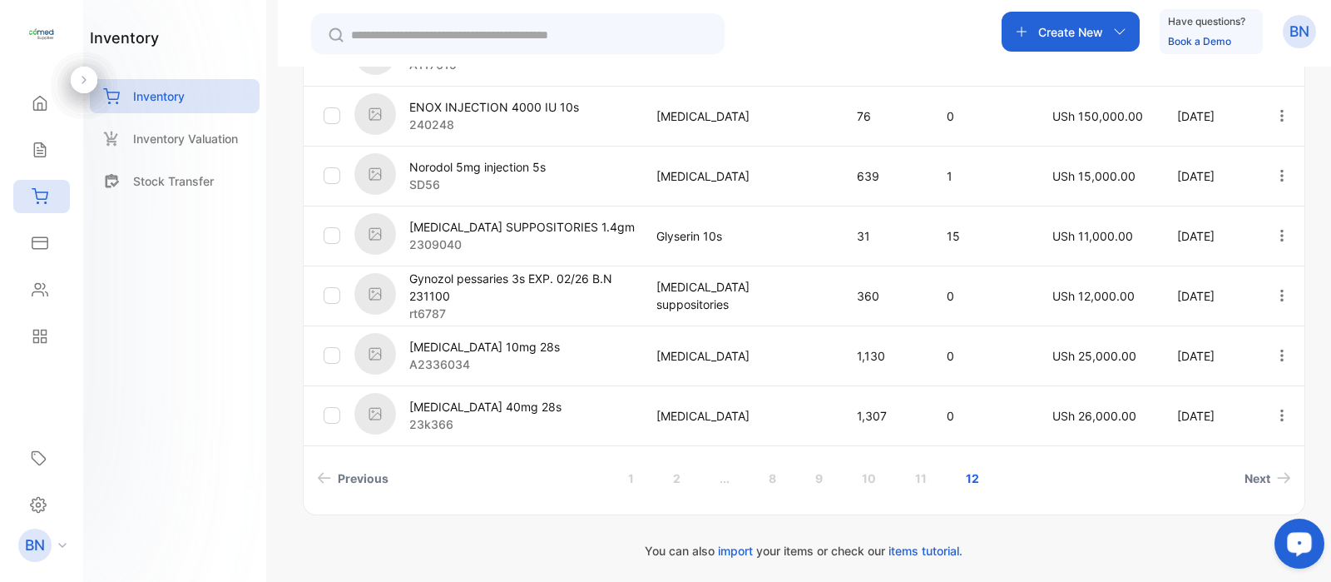
scroll to position [508, 0]
click at [1264, 480] on span "Next" at bounding box center [1258, 475] width 26 height 17
